Goal: Task Accomplishment & Management: Manage account settings

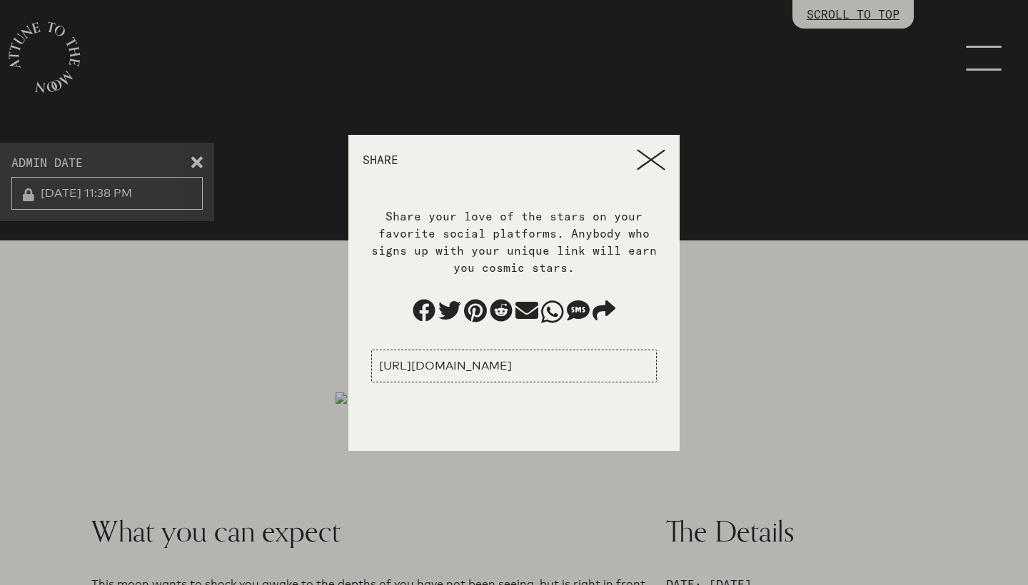
scroll to position [797, 0]
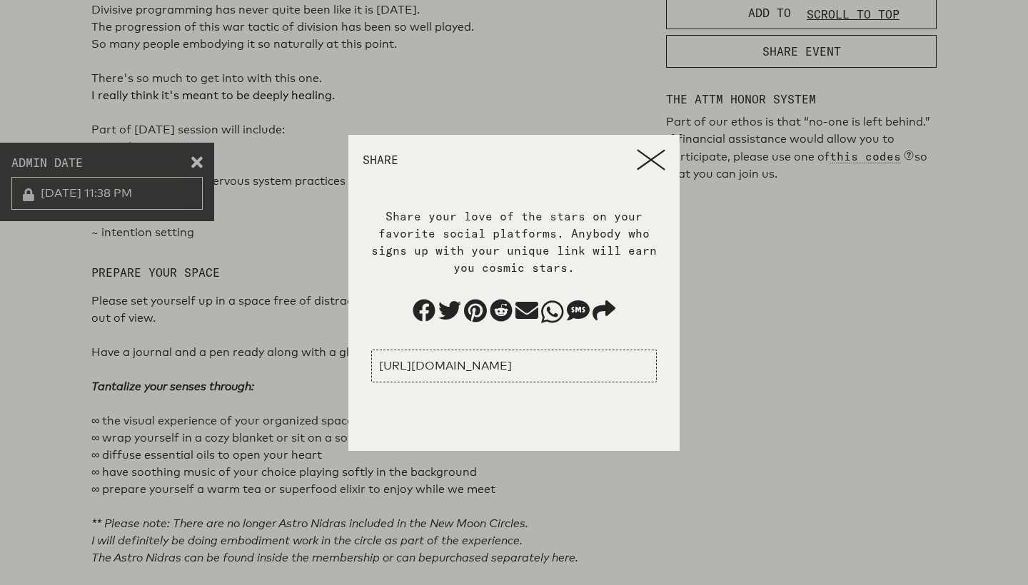
click at [646, 159] on icon at bounding box center [651, 159] width 29 height 21
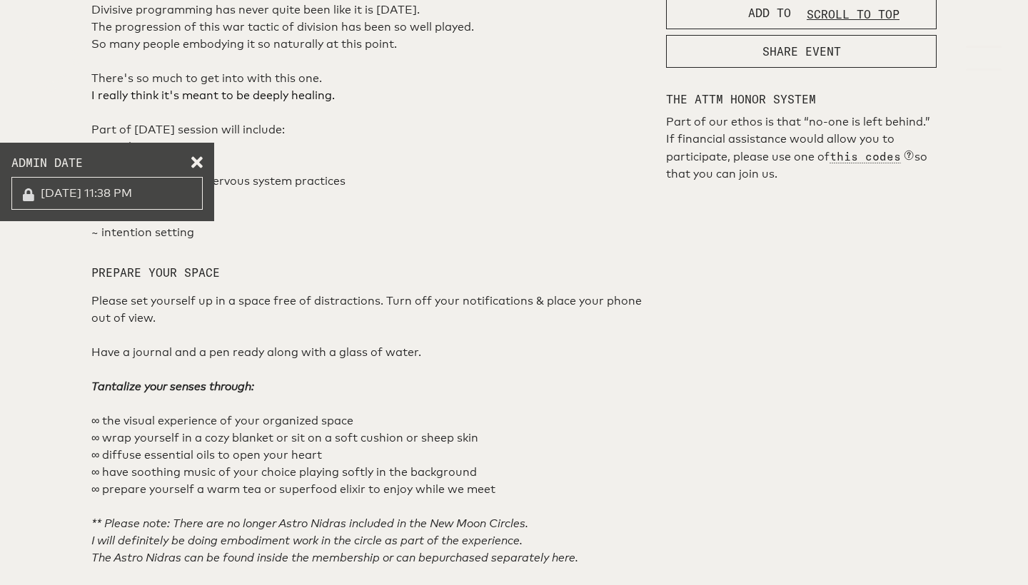
click at [199, 163] on span at bounding box center [196, 159] width 11 height 11
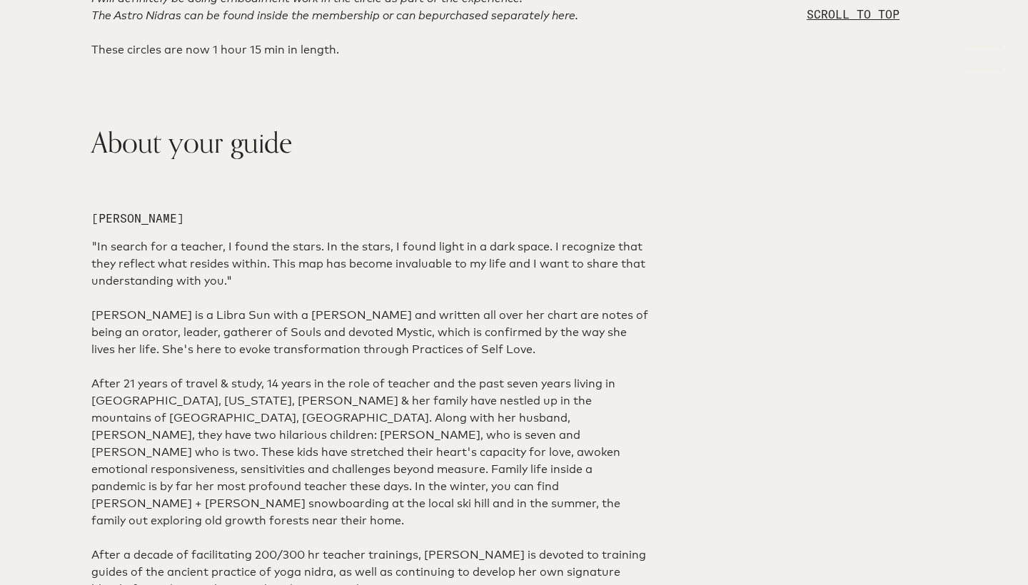
scroll to position [1333, 0]
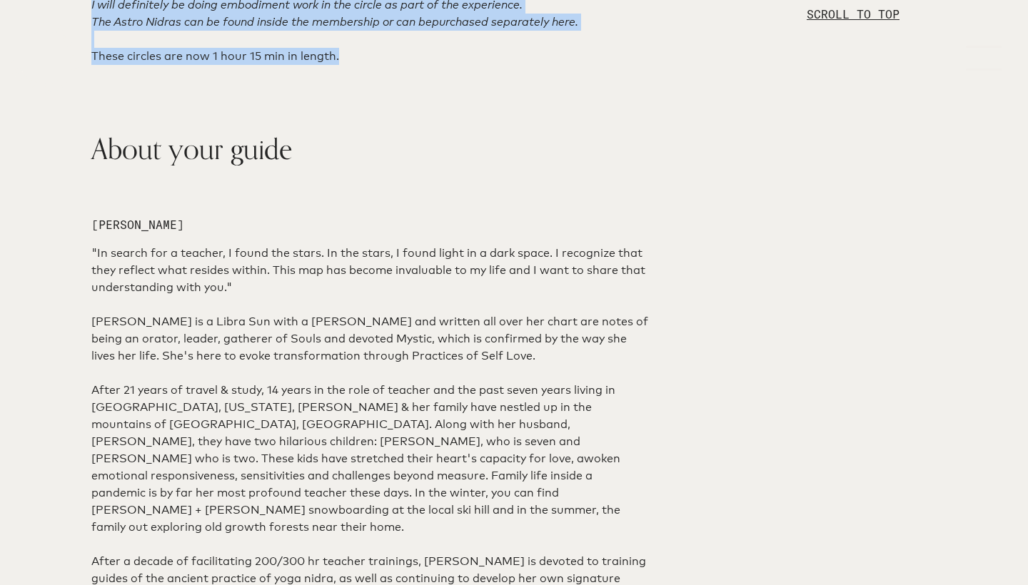
drag, startPoint x: 90, startPoint y: 108, endPoint x: 340, endPoint y: 404, distance: 386.9
copy div "Please set yourself up in a space free of distractions. Turn off your notificat…"
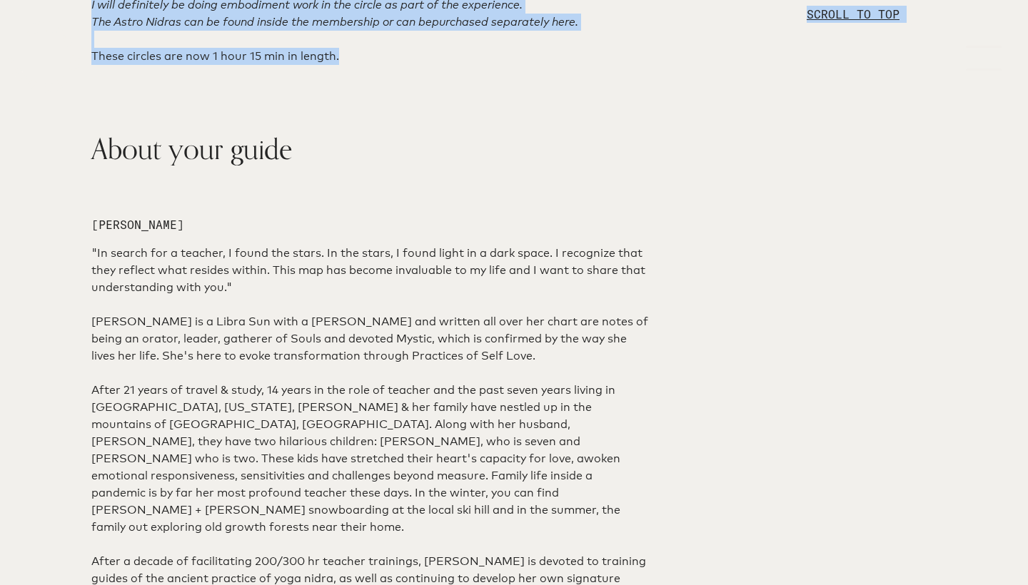
drag, startPoint x: 341, startPoint y: 401, endPoint x: 71, endPoint y: 113, distance: 394.3
click at [71, 113] on div "The Field The [DEMOGRAPHIC_DATA] Our Ethos The Field The [DEMOGRAPHIC_DATA] You…" at bounding box center [514, 573] width 1028 height 3812
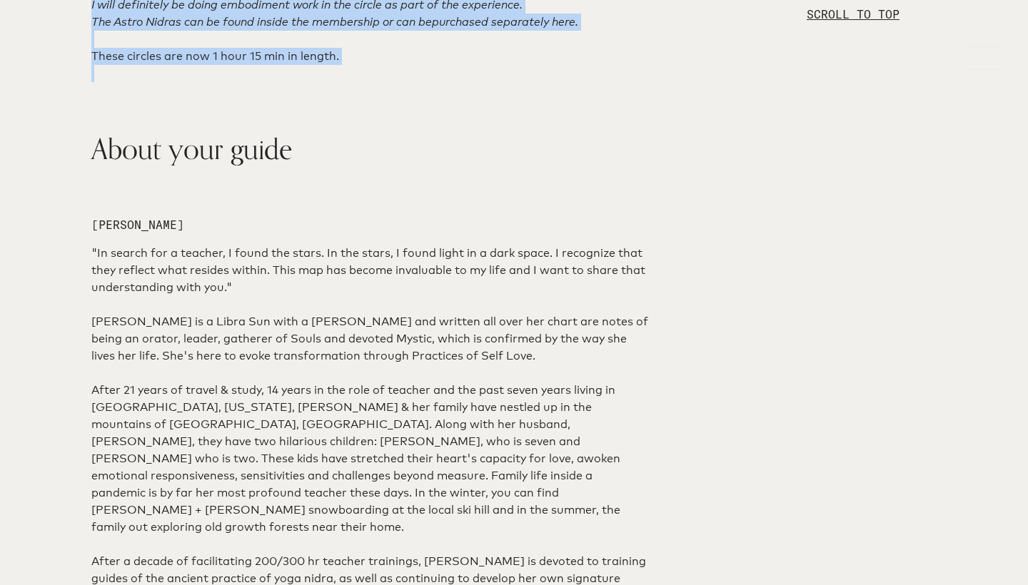
drag, startPoint x: 91, startPoint y: 109, endPoint x: 345, endPoint y: 412, distance: 395.6
copy div "Please set yourself up in a space free of distractions. Turn off your notificat…"
drag, startPoint x: 346, startPoint y: 403, endPoint x: 68, endPoint y: 119, distance: 397.7
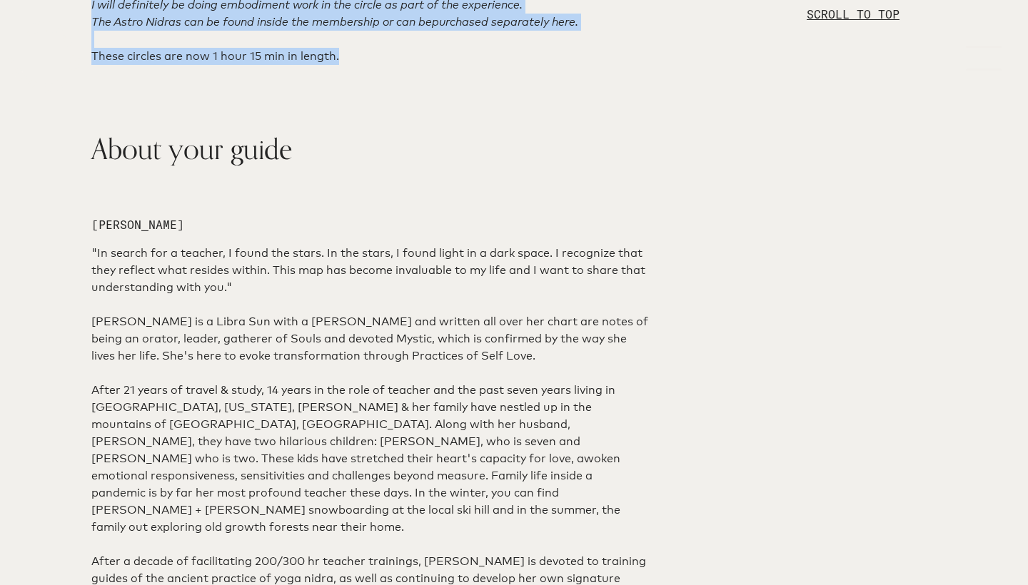
drag, startPoint x: 91, startPoint y: 109, endPoint x: 352, endPoint y: 422, distance: 407.9
copy div "Please set yourself up in a space free of distractions. Turn off your notificat…"
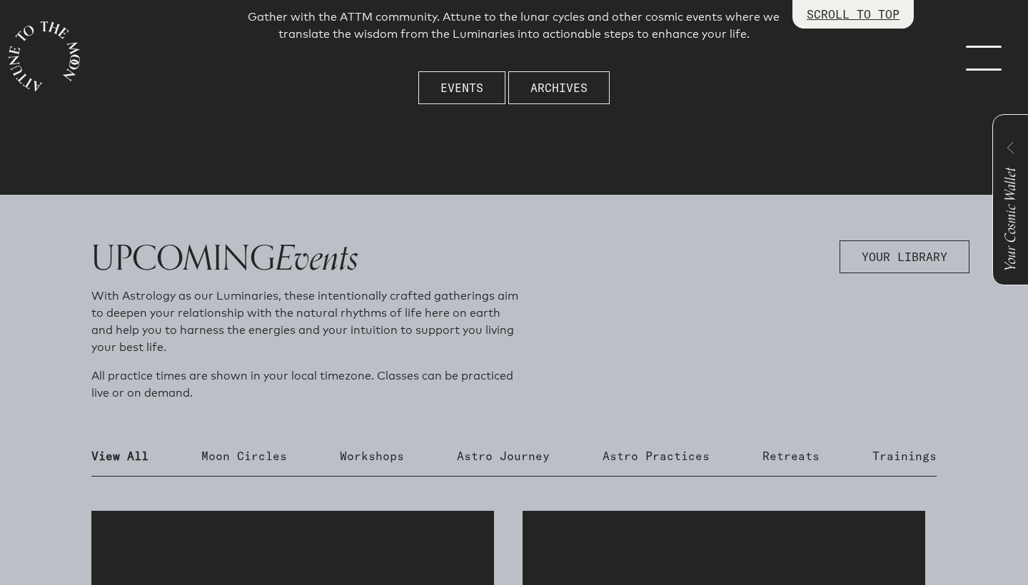
scroll to position [349, 0]
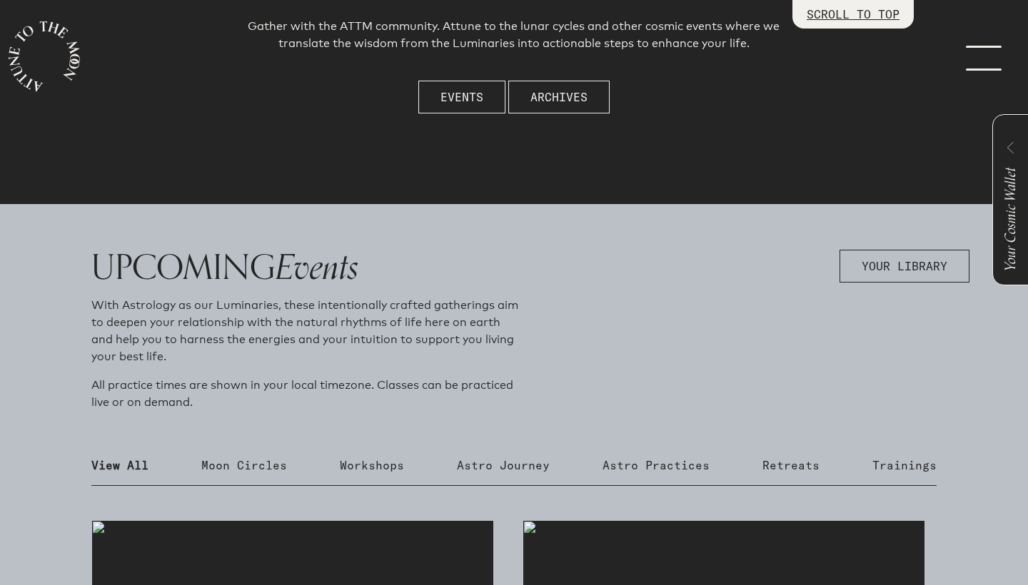
click at [989, 69] on link "menu" at bounding box center [991, 57] width 71 height 114
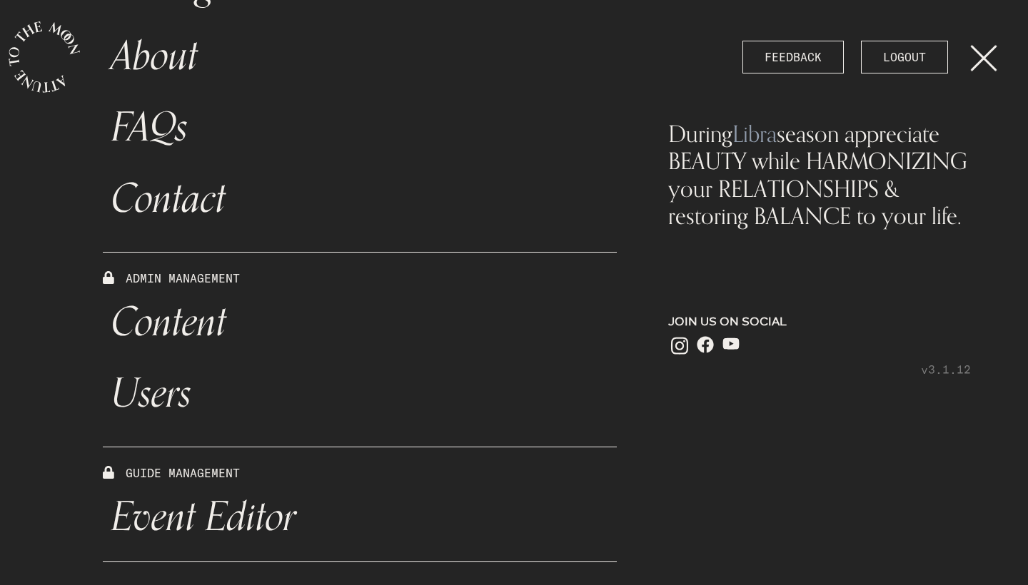
scroll to position [450, 0]
click at [192, 519] on link "Event Editor" at bounding box center [360, 517] width 514 height 71
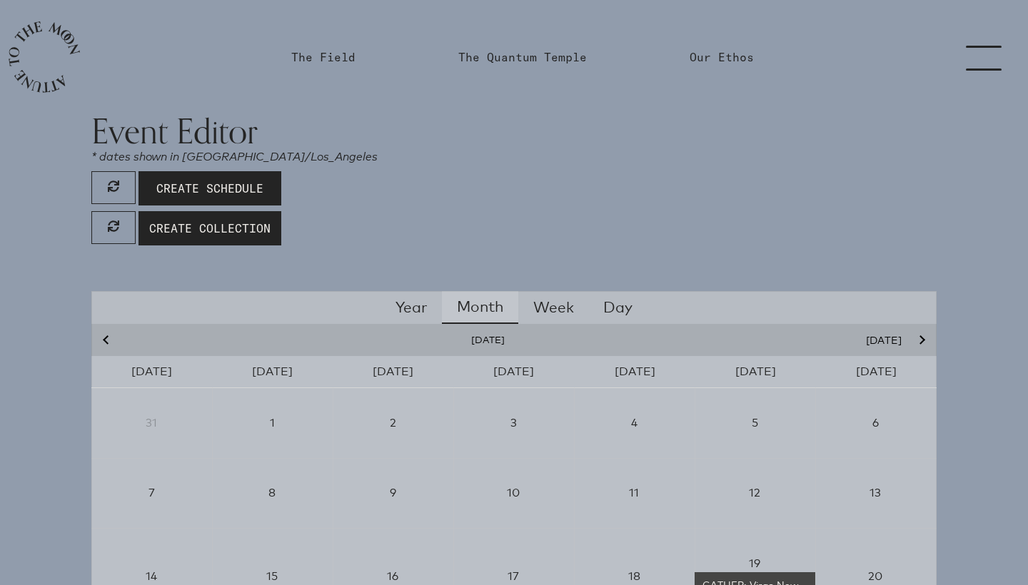
click at [923, 338] on icon "Next month" at bounding box center [920, 340] width 9 height 9
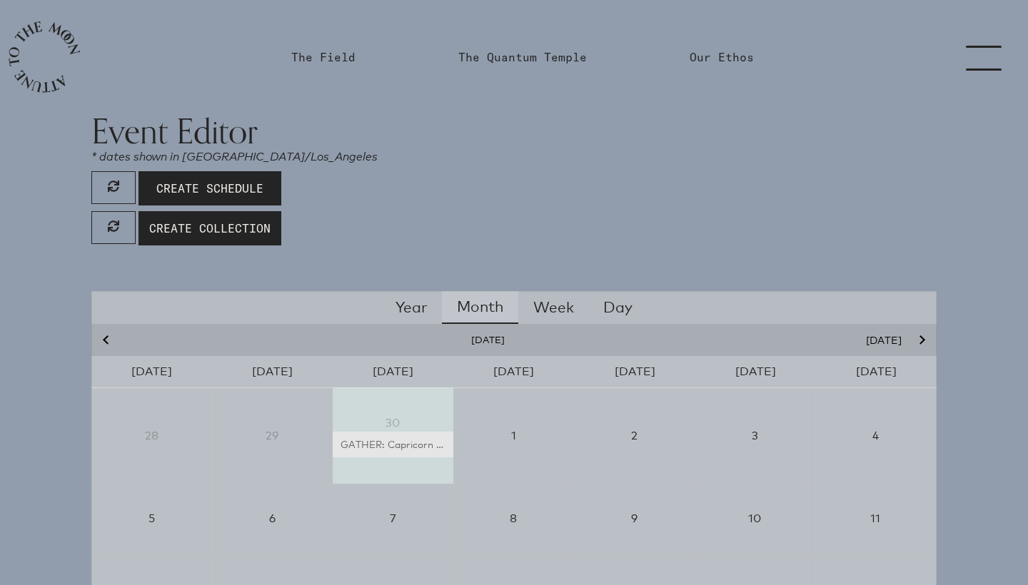
click at [923, 338] on icon "Next month" at bounding box center [920, 340] width 9 height 9
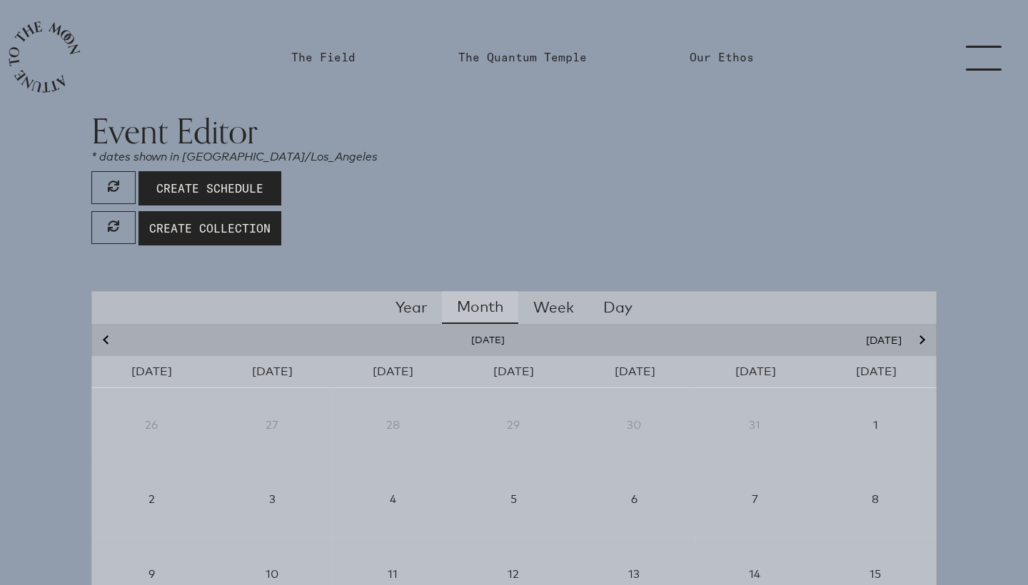
click at [923, 338] on icon "Next month" at bounding box center [920, 340] width 9 height 9
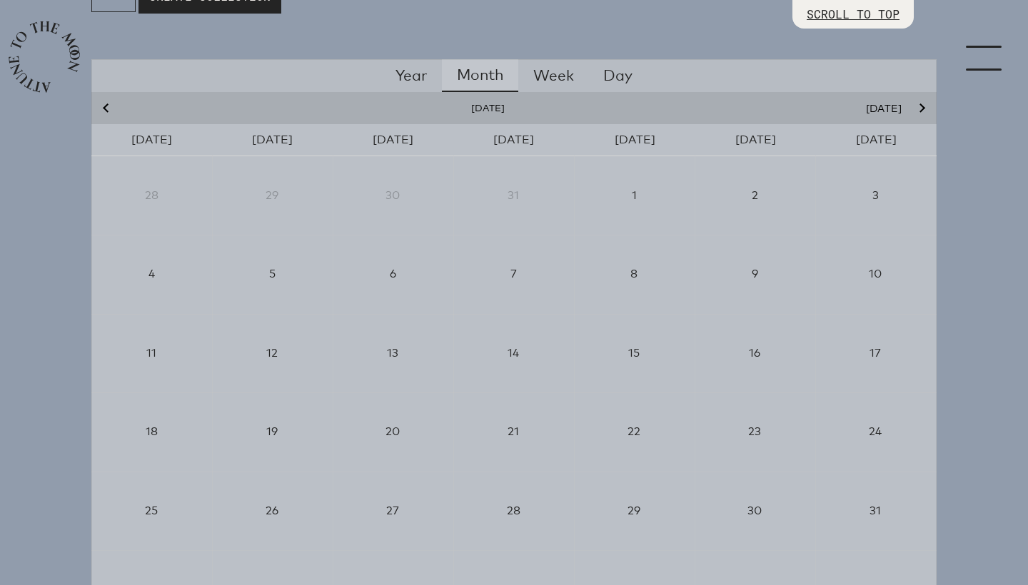
scroll to position [231, 0]
click at [408, 78] on button "Year" at bounding box center [411, 77] width 62 height 33
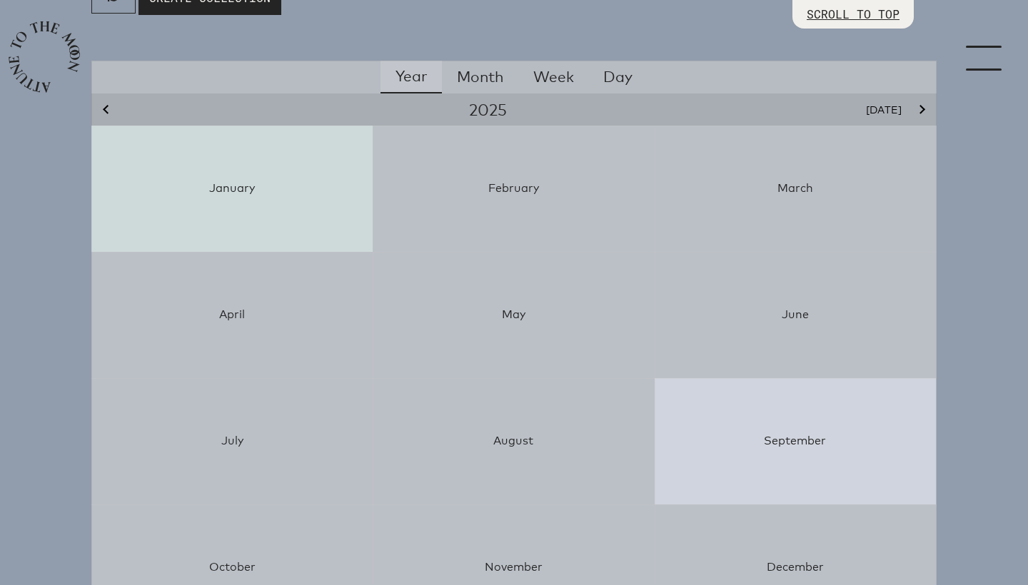
click at [223, 188] on div "January" at bounding box center [231, 188] width 281 height 17
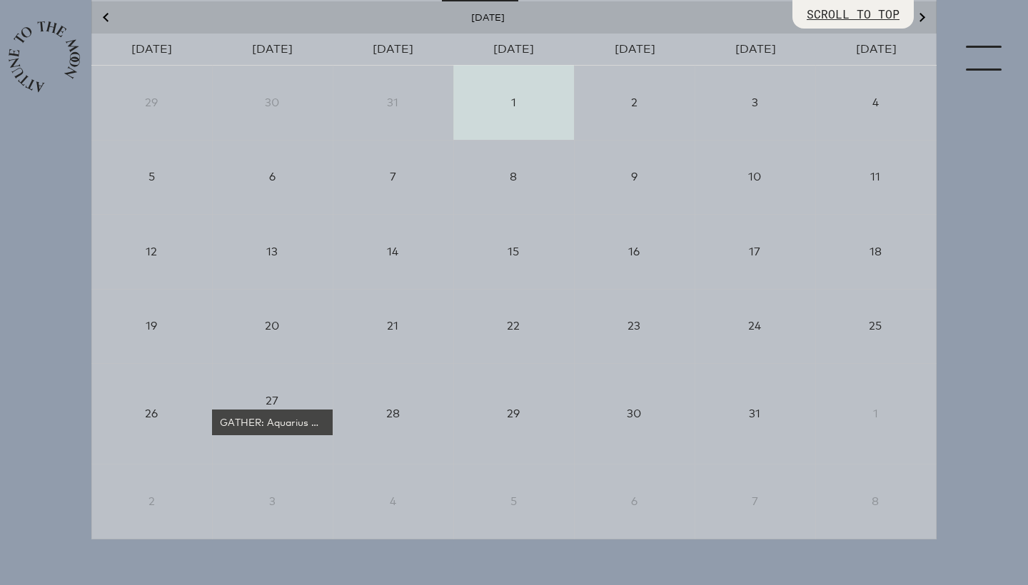
scroll to position [323, 0]
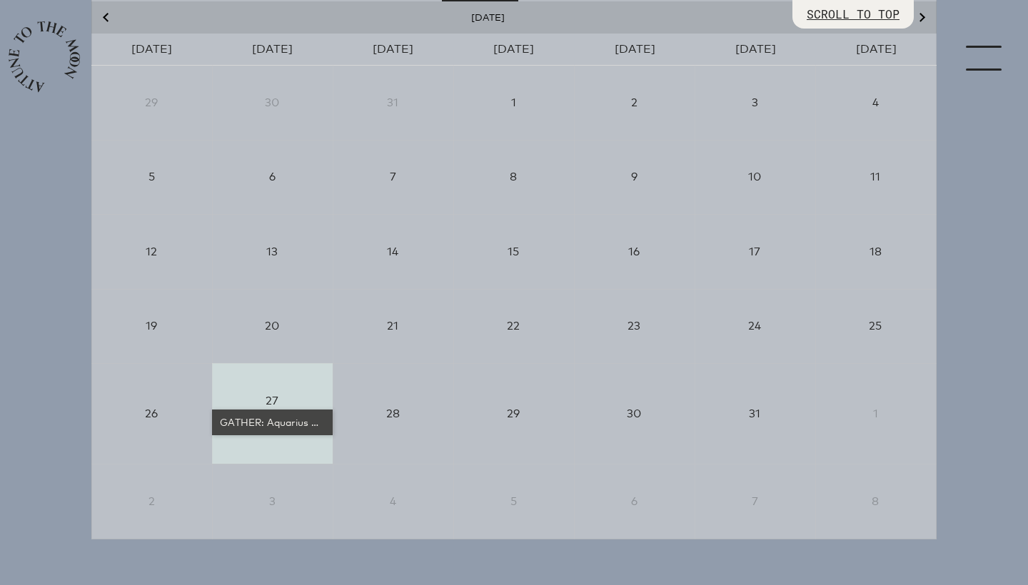
click at [276, 425] on div "GATHER: Aquarius New Moon" at bounding box center [272, 422] width 109 height 14
select select "3600"
select select "wt5MRi9amjesYzz3xPxkkeuMjBr1"
select select "2"
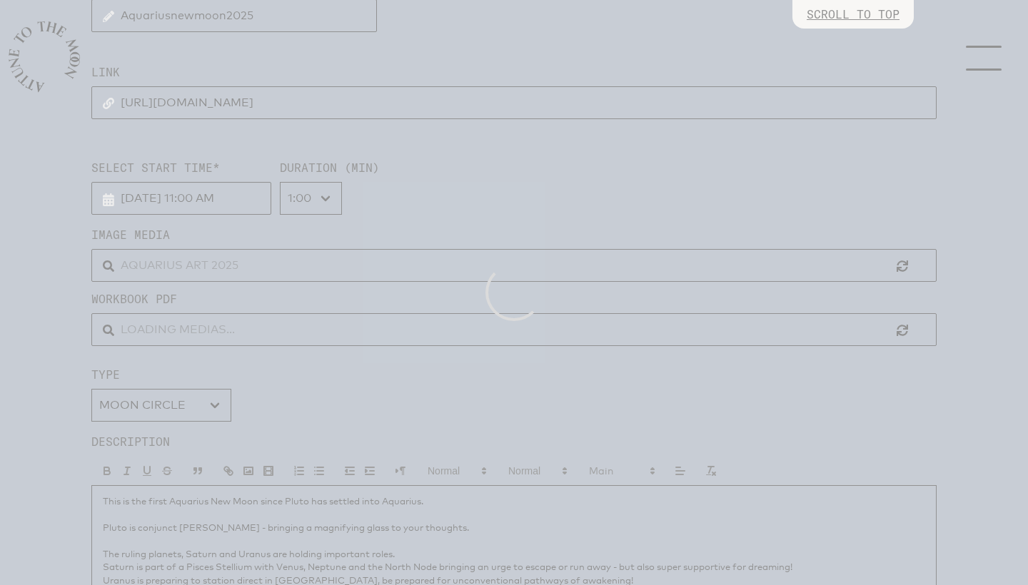
scroll to position [0, 0]
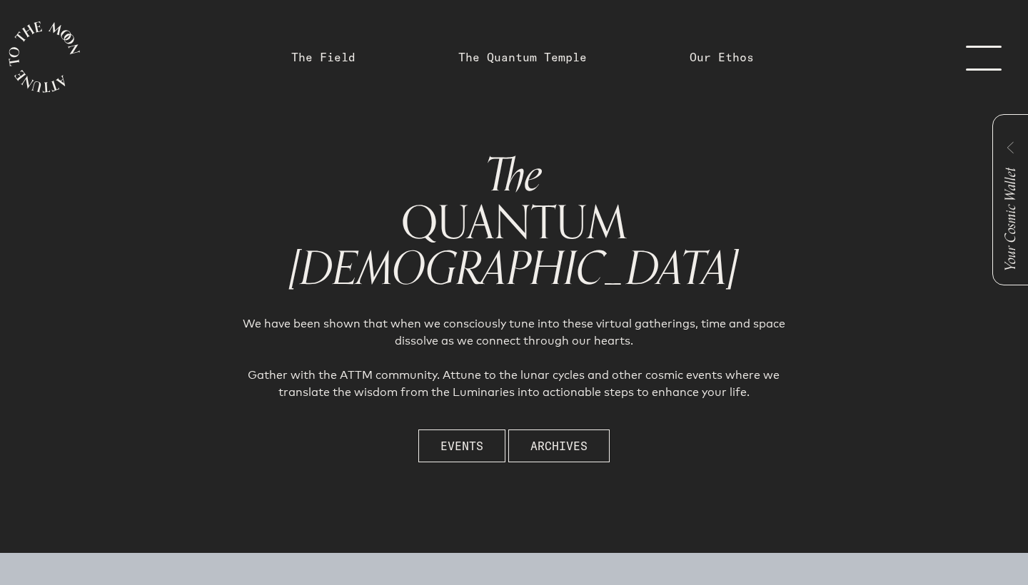
click at [983, 51] on link "menu" at bounding box center [991, 57] width 71 height 114
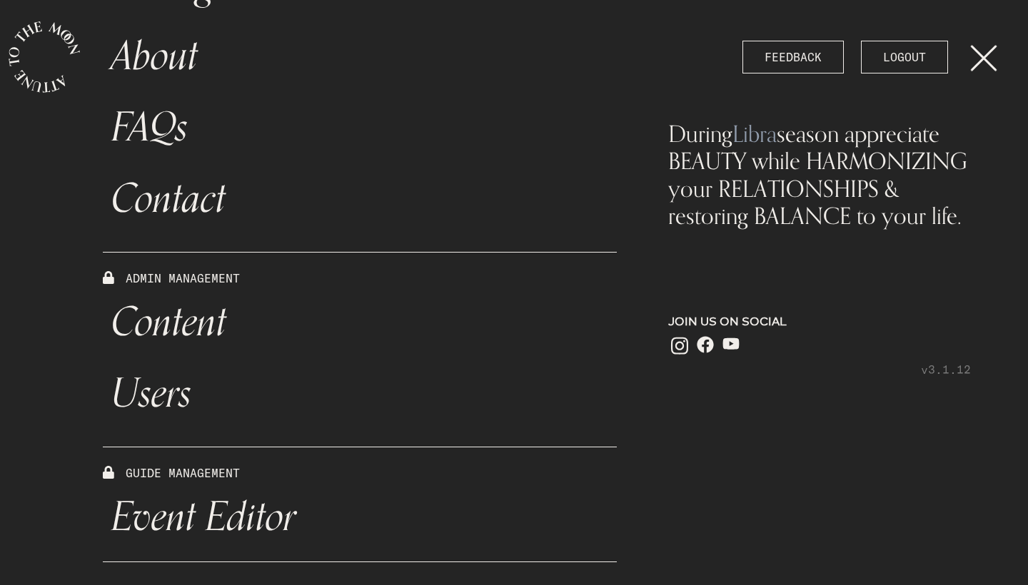
click at [274, 522] on link "Event Editor" at bounding box center [360, 517] width 514 height 71
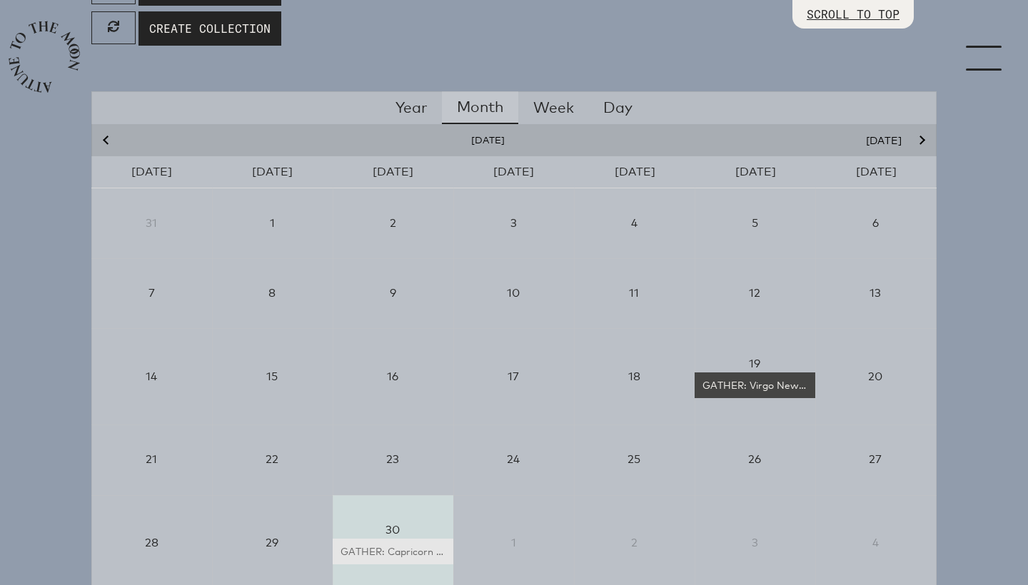
scroll to position [213, 0]
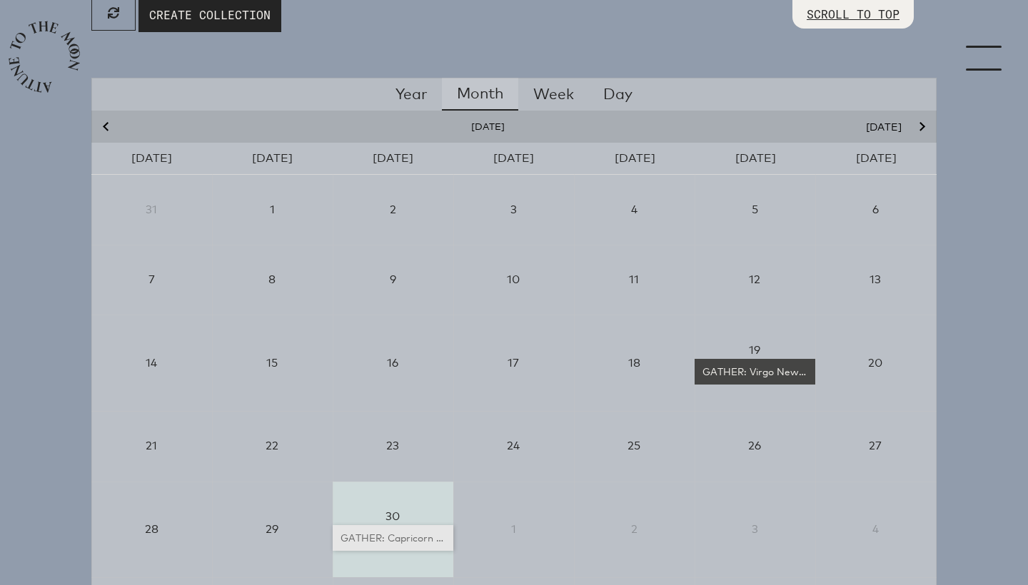
click at [427, 537] on div "GATHER: Capricorn New Moon" at bounding box center [392, 538] width 109 height 14
select select "8"
select select "2025"
select select "11"
select select "4500"
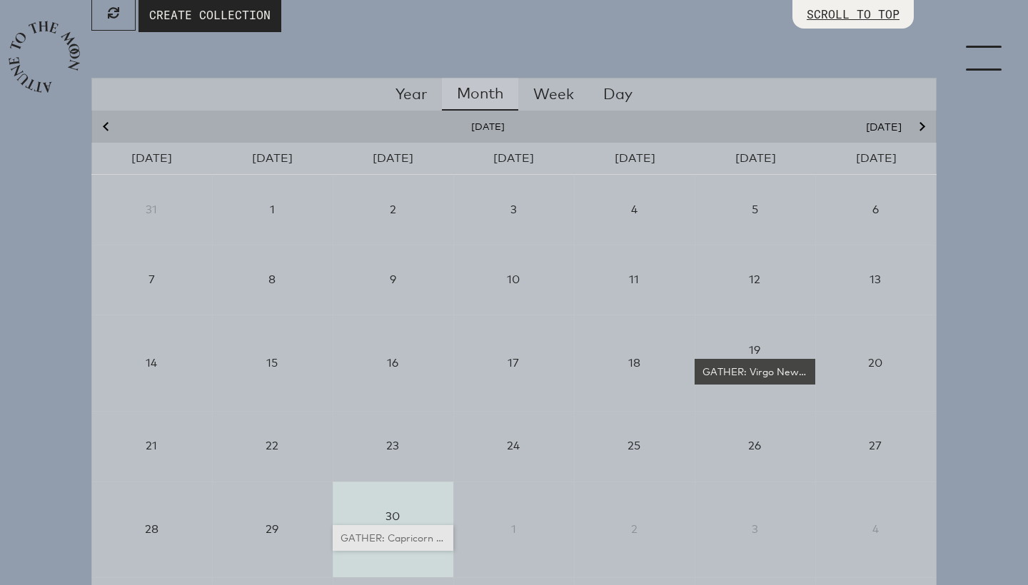
select select "wt5MRi9amjesYzz3xPxkkeuMjBr1"
select select "2"
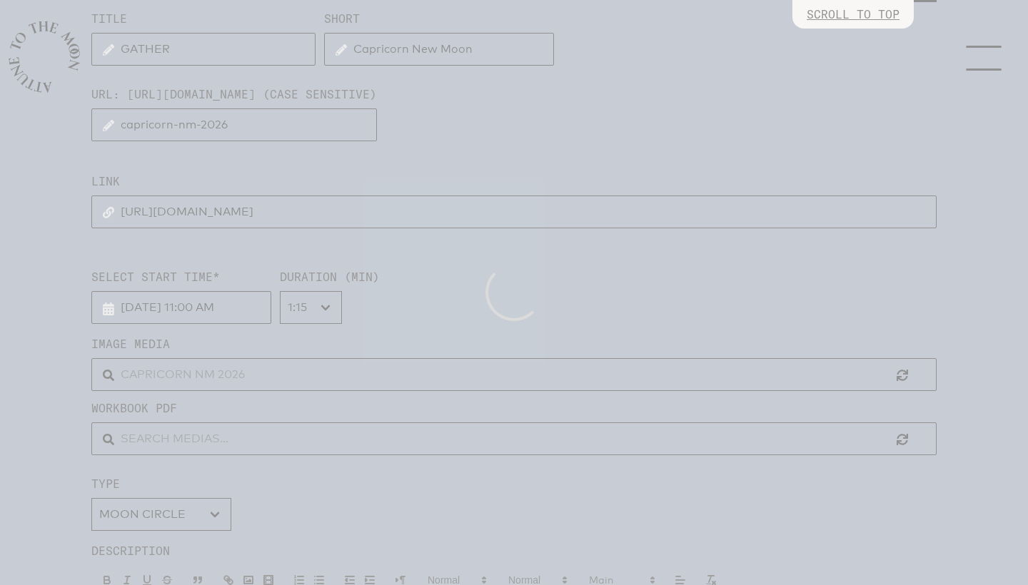
scroll to position [0, 0]
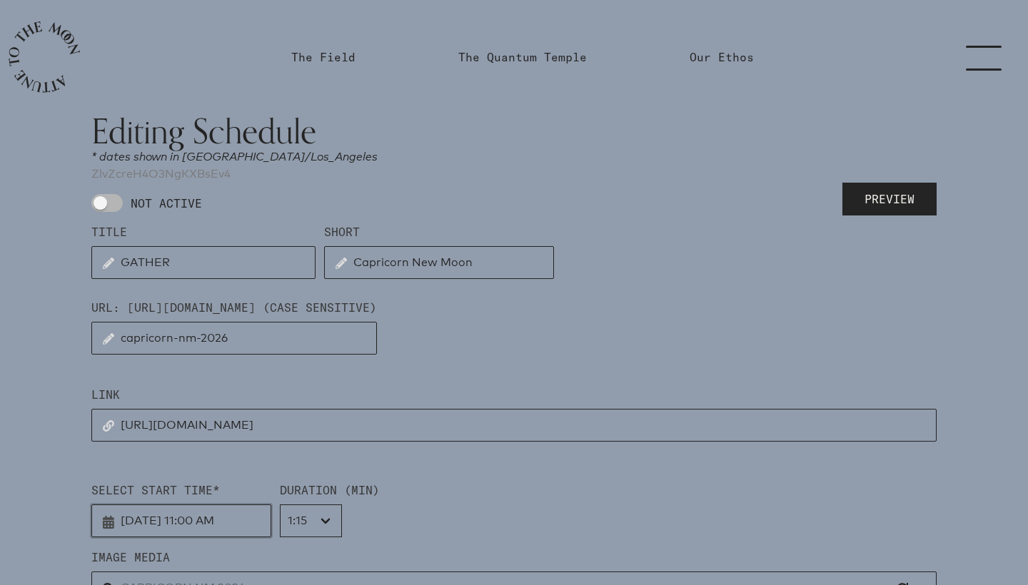
click at [206, 523] on input "[DATE] 11:00 AM" at bounding box center [181, 521] width 180 height 33
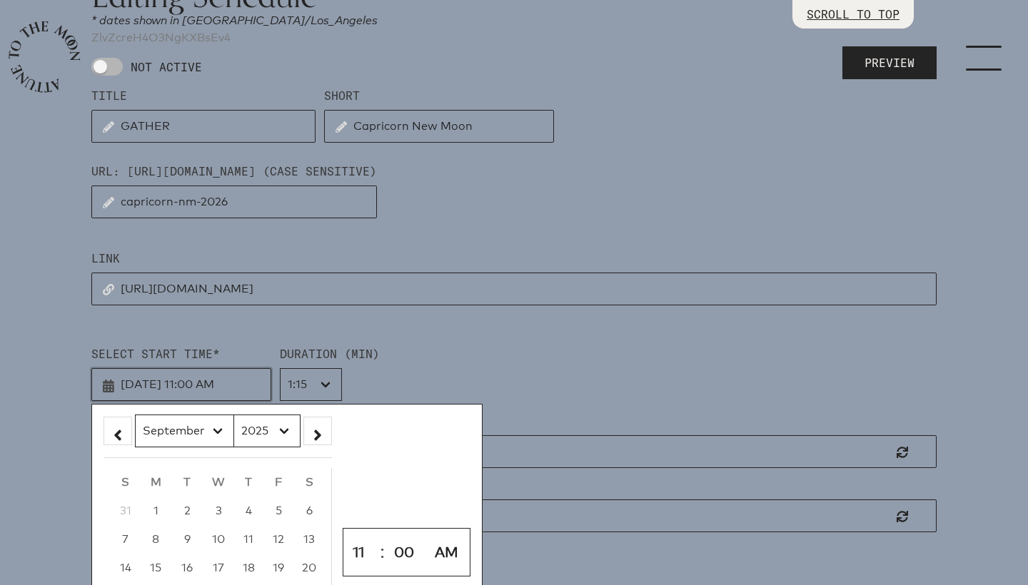
scroll to position [198, 0]
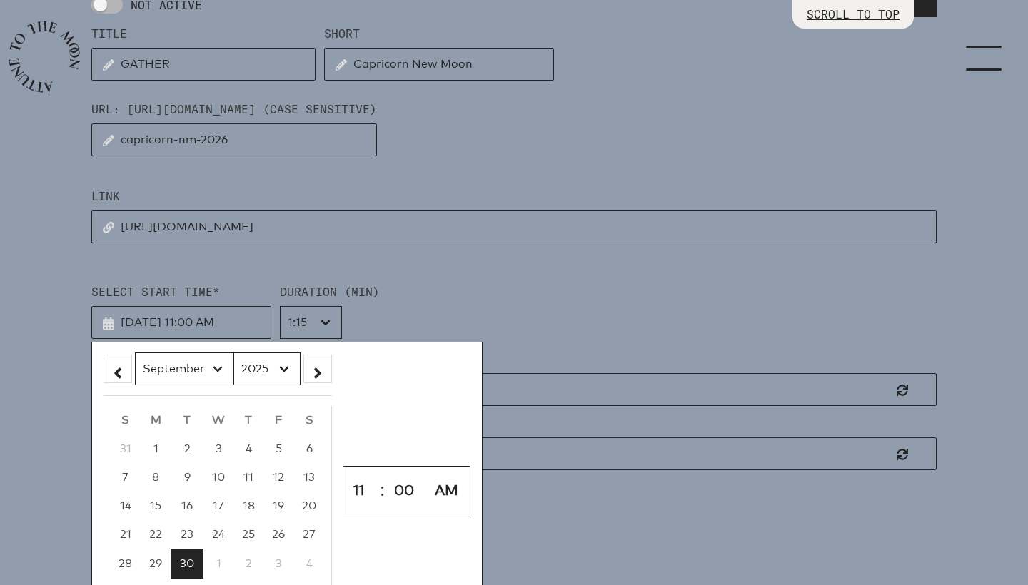
select select "0"
select select "2026"
click at [437, 301] on div "Select Start Time* [DATE] 11:00 AM January February March April May June July A…" at bounding box center [513, 311] width 845 height 56
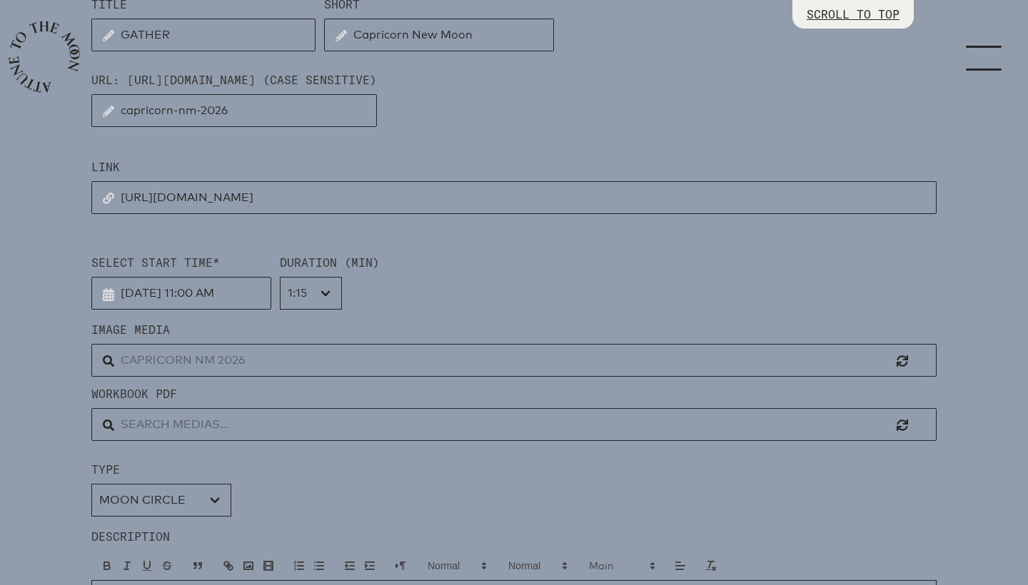
scroll to position [233, 0]
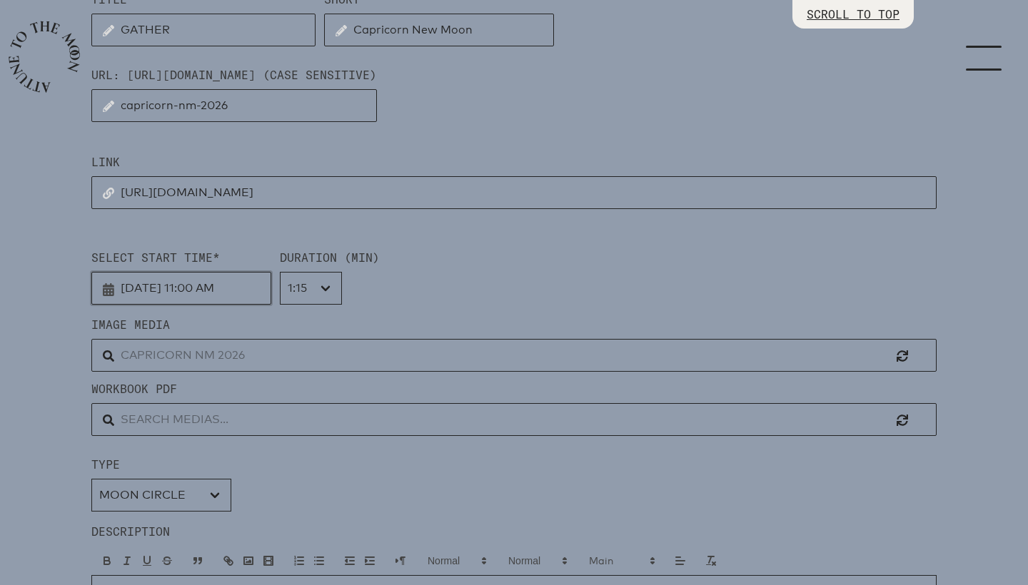
click at [212, 279] on input "[DATE] 11:00 AM" at bounding box center [181, 288] width 180 height 33
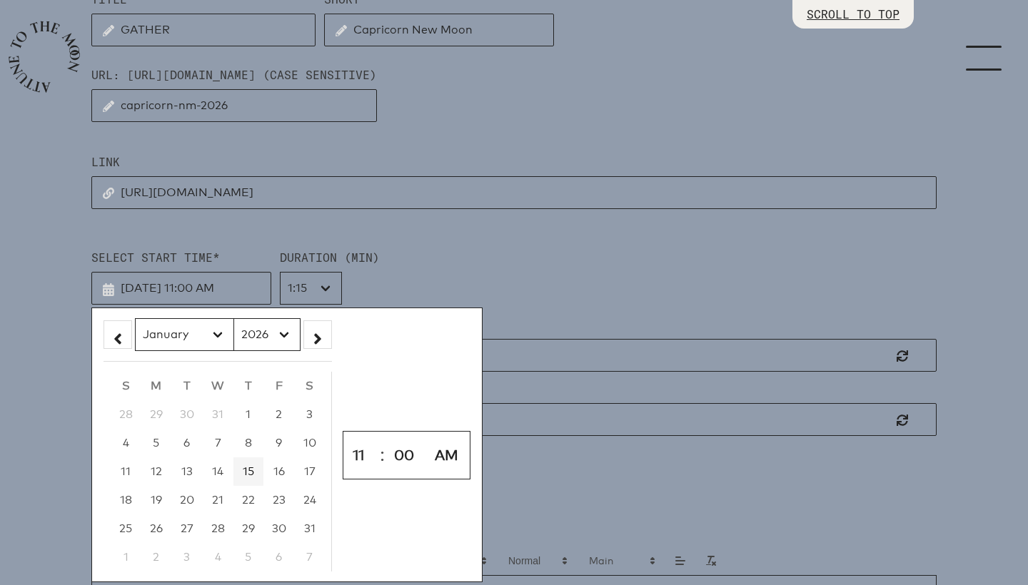
click at [243, 472] on span "15" at bounding box center [248, 472] width 11 height 14
type input "[DATE] 11:00 AM"
click at [480, 267] on div "Select Start Time* [DATE] 11:00 AM January February March April May June July A…" at bounding box center [513, 277] width 845 height 56
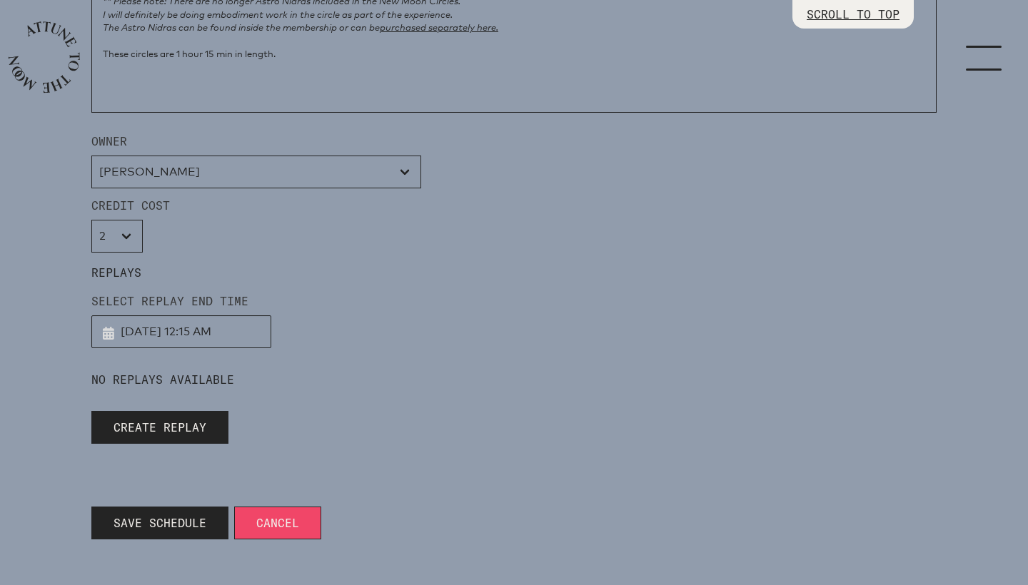
scroll to position [1339, 0]
click at [130, 531] on span "Save Schedule" at bounding box center [159, 523] width 93 height 17
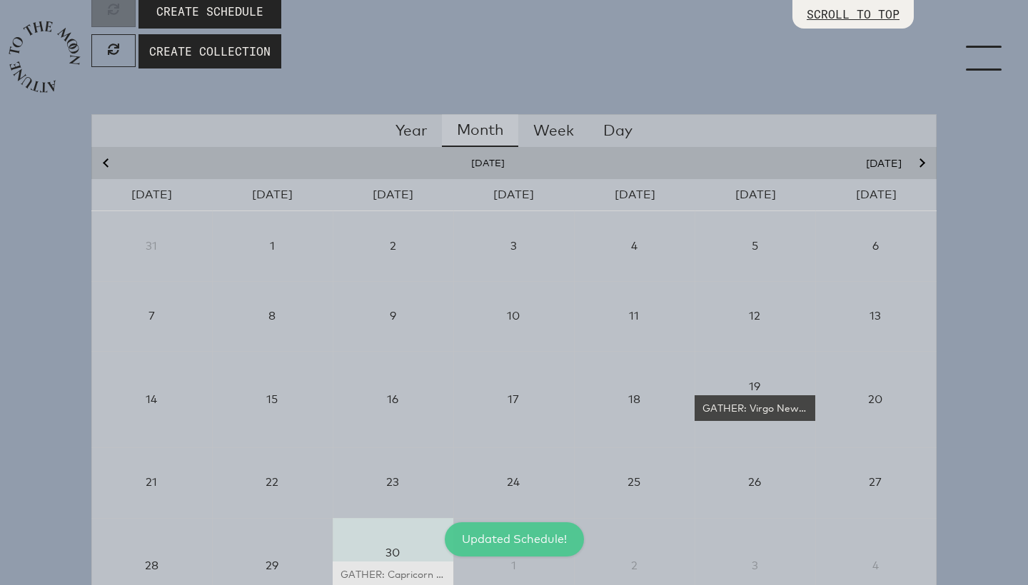
scroll to position [187, 0]
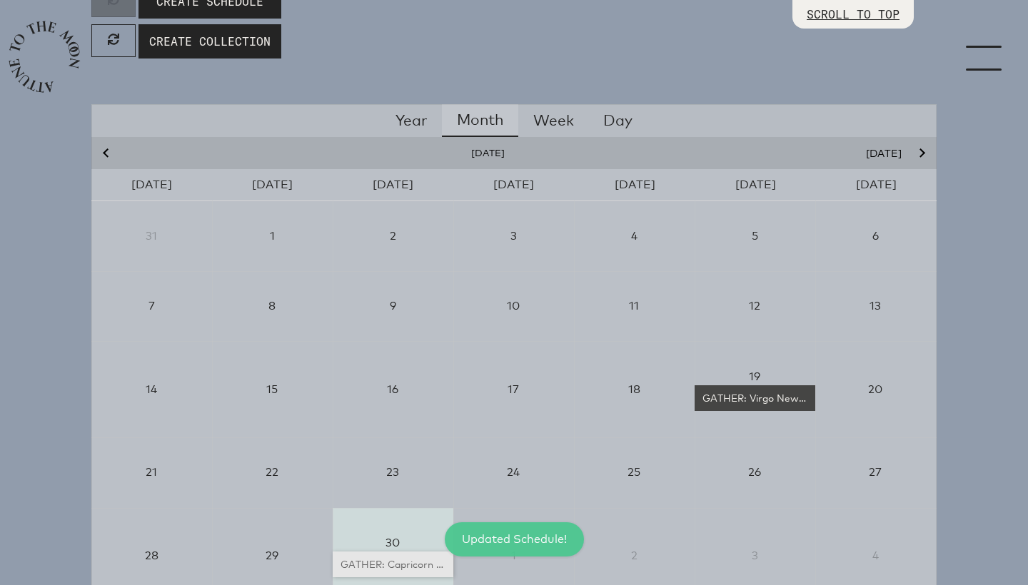
click at [371, 562] on div "GATHER: Capricorn New Moon" at bounding box center [392, 564] width 109 height 14
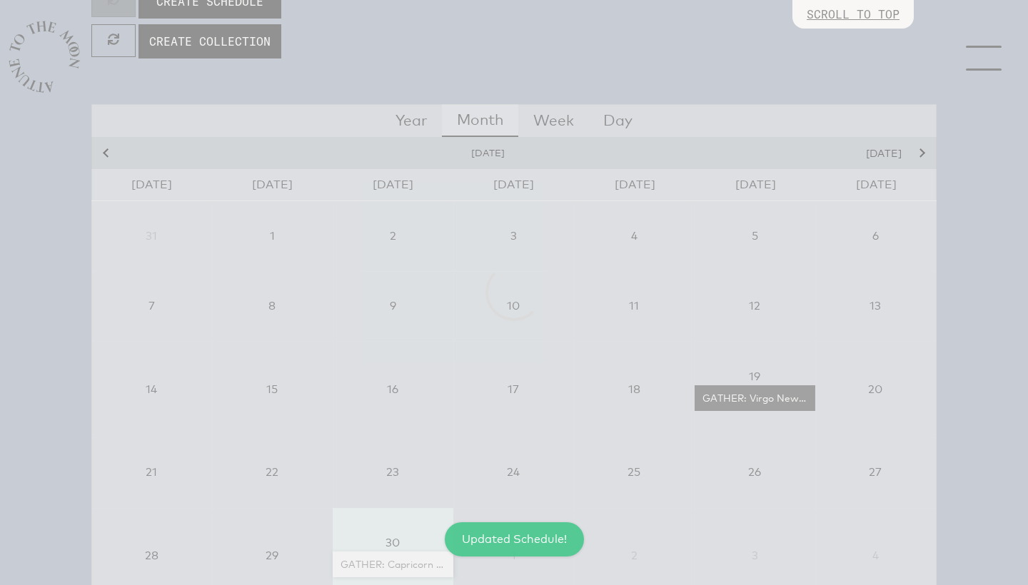
scroll to position [0, 0]
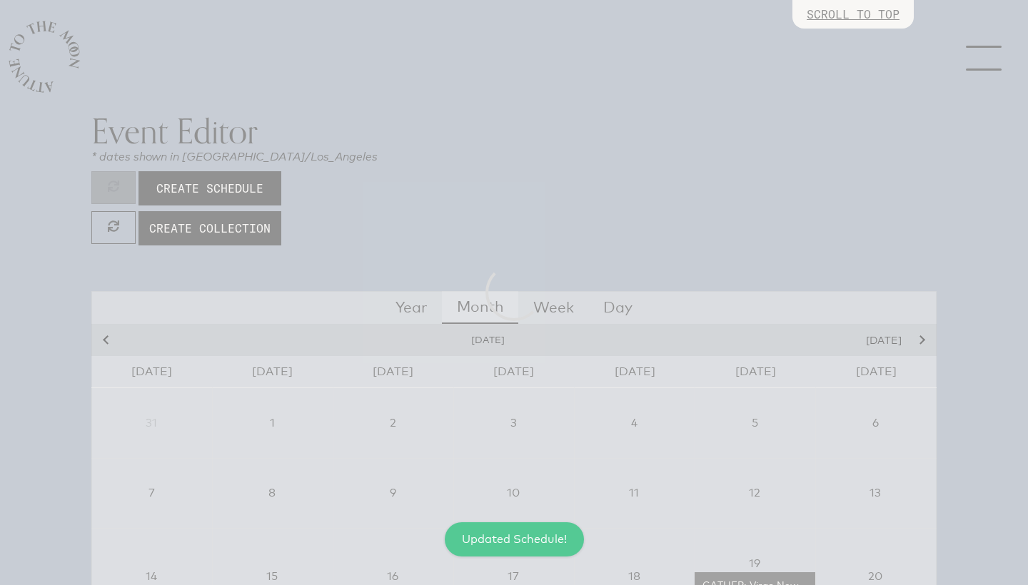
select select "4500"
select select "wt5MRi9amjesYzz3xPxkkeuMjBr1"
select select "2"
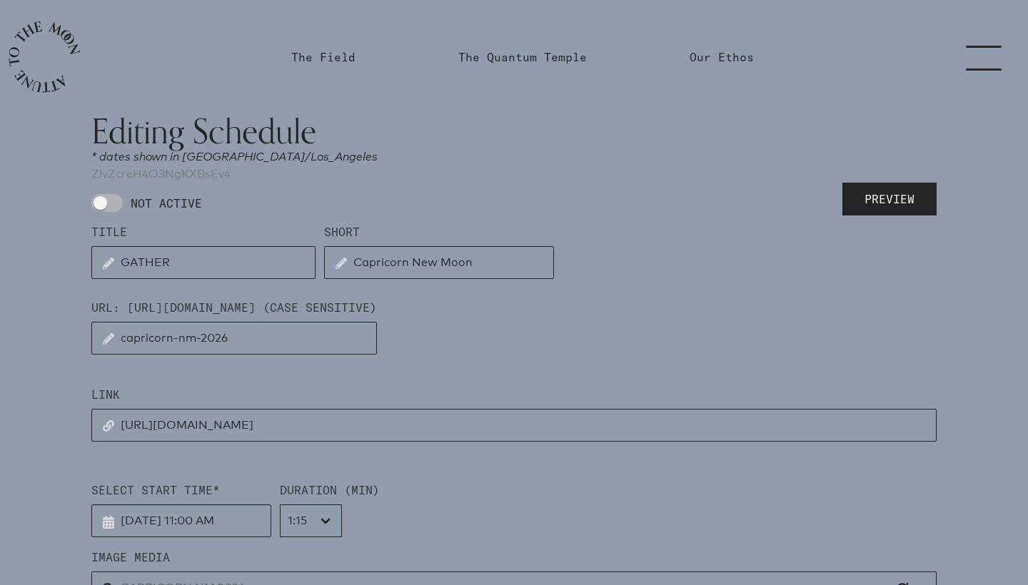
click at [114, 205] on span at bounding box center [106, 203] width 31 height 18
click at [101, 205] on input "NOT ACTIVE" at bounding box center [95, 202] width 9 height 9
checkbox input "true"
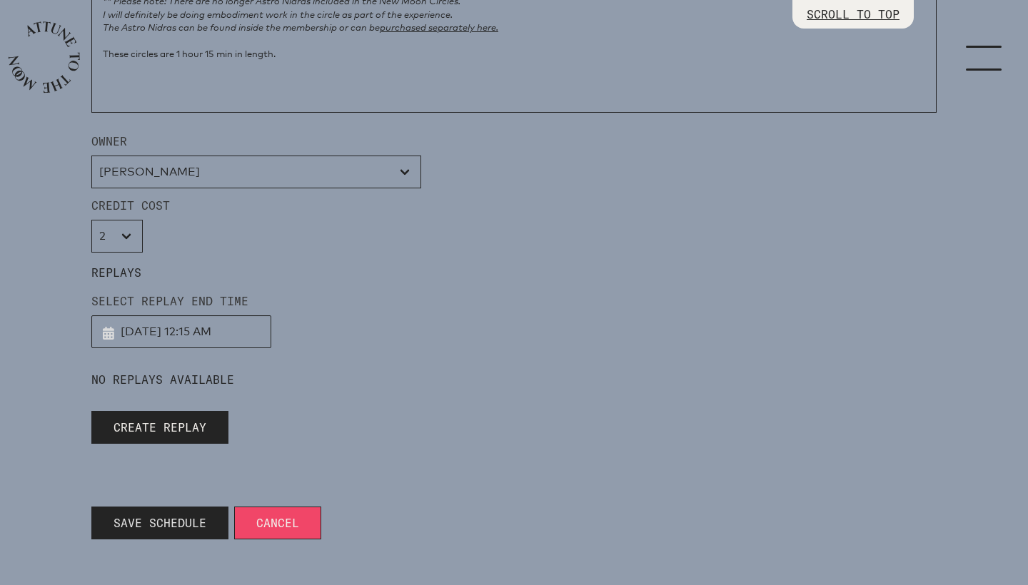
click at [138, 523] on span "Save Schedule" at bounding box center [159, 523] width 93 height 17
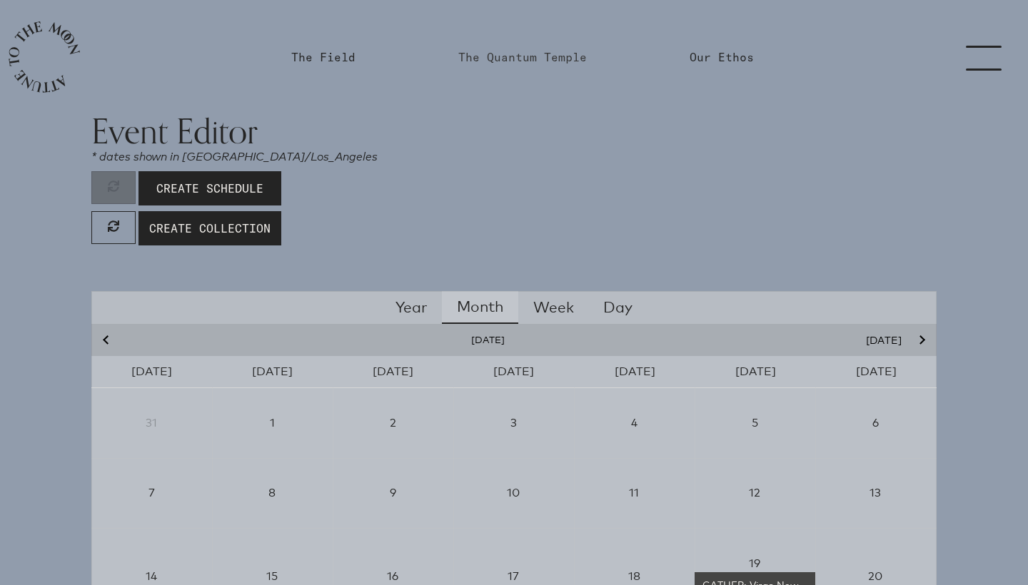
click at [522, 55] on link "The Quantum Temple" at bounding box center [522, 57] width 128 height 17
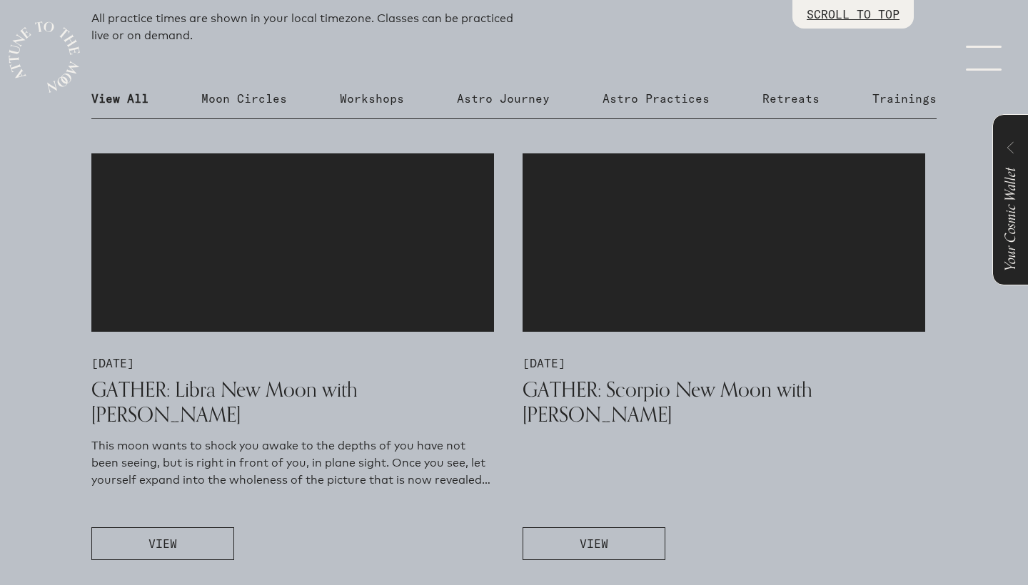
scroll to position [573, 0]
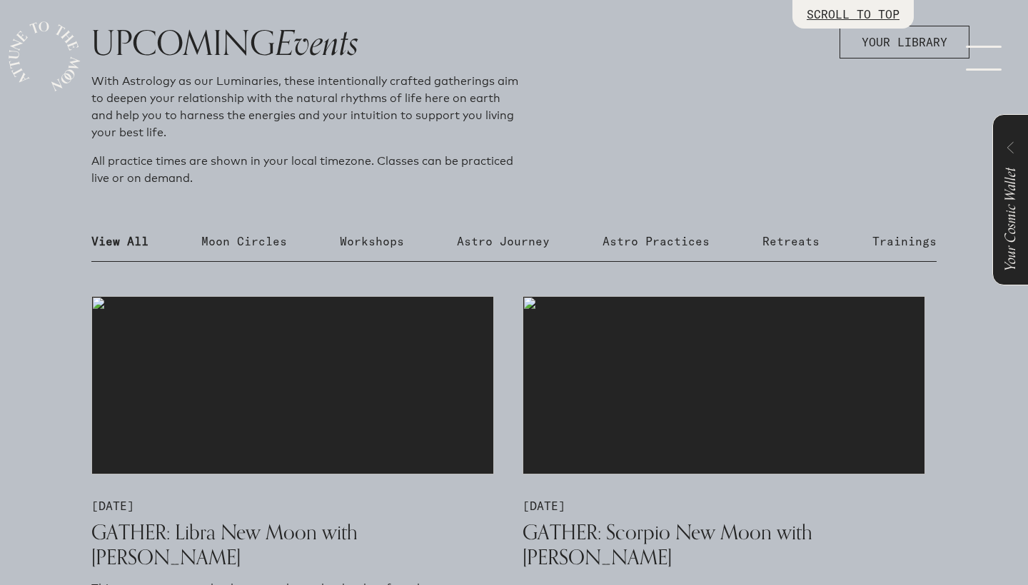
click at [974, 59] on link "menu" at bounding box center [991, 57] width 71 height 114
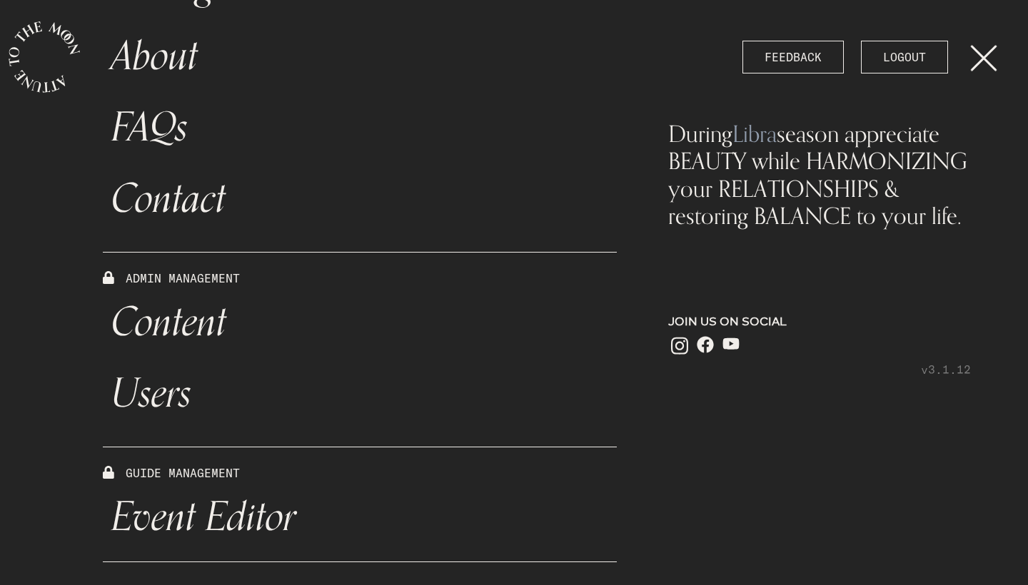
scroll to position [0, 0]
click at [238, 507] on link "Event Editor" at bounding box center [360, 517] width 514 height 71
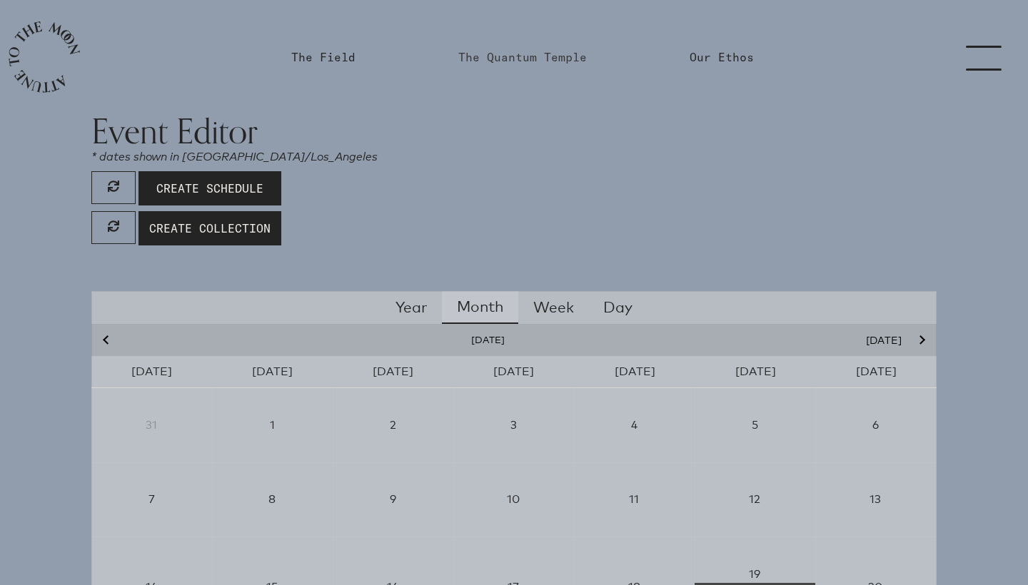
click at [569, 59] on link "The Quantum Temple" at bounding box center [522, 57] width 128 height 17
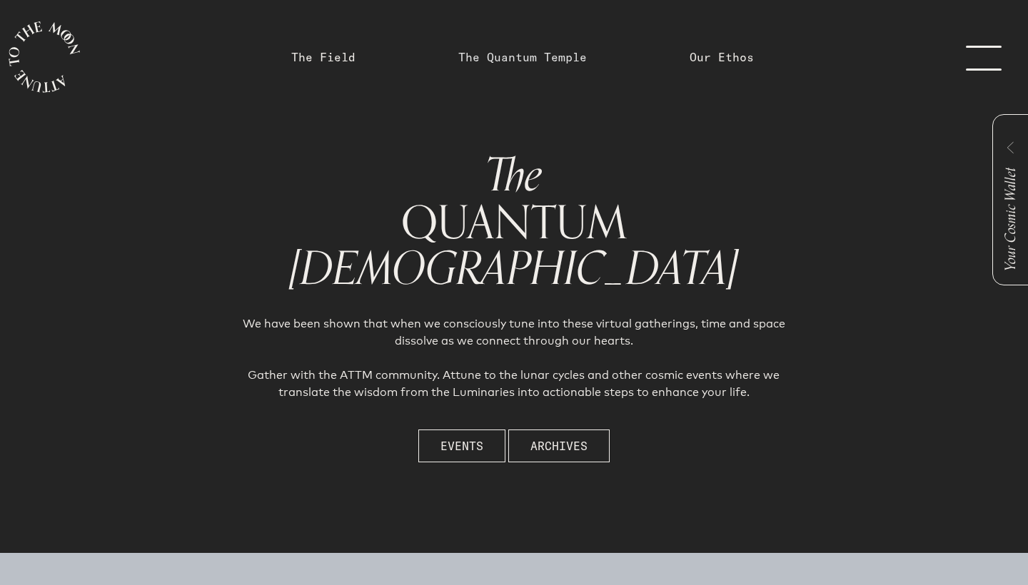
click at [545, 61] on link "The Quantum Temple" at bounding box center [522, 57] width 128 height 17
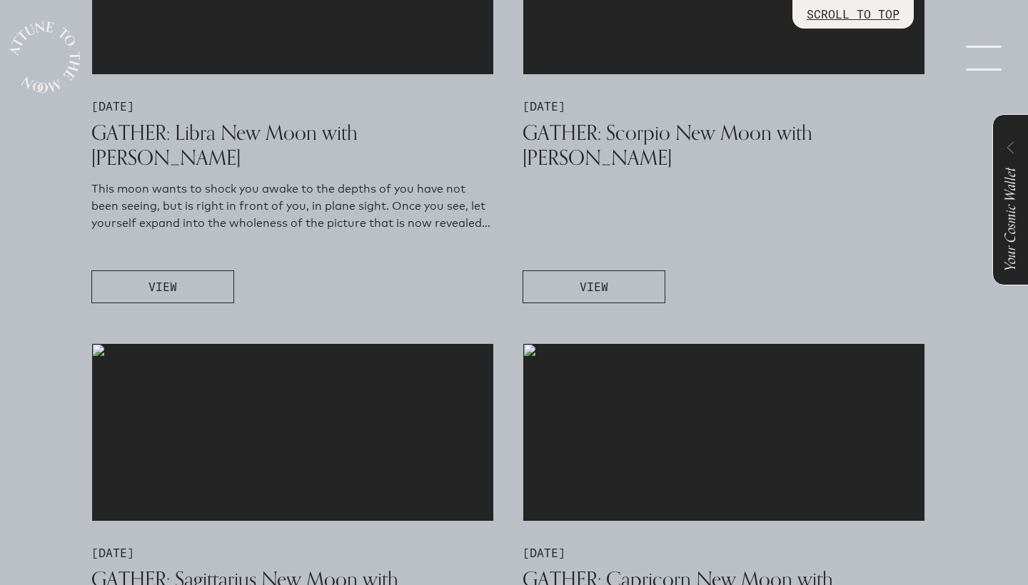
scroll to position [952, 0]
